Goal: Task Accomplishment & Management: Manage account settings

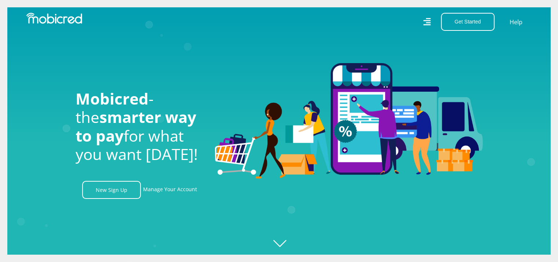
scroll to position [0, 1673]
click at [183, 190] on link "Manage Your Account" at bounding box center [170, 190] width 54 height 18
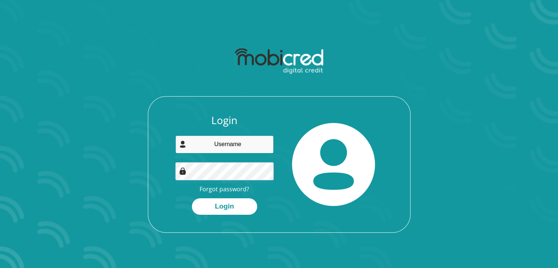
click at [222, 144] on input "email" at bounding box center [224, 144] width 98 height 18
type input "kaushikfakir881@gmail.com"
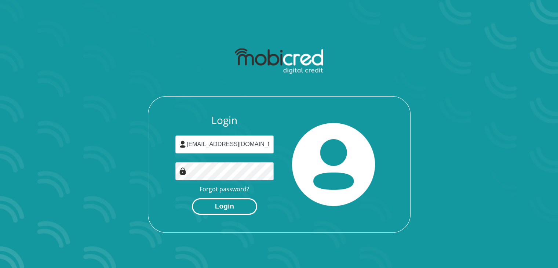
click at [226, 204] on button "Login" at bounding box center [224, 206] width 65 height 17
